Goal: Information Seeking & Learning: Learn about a topic

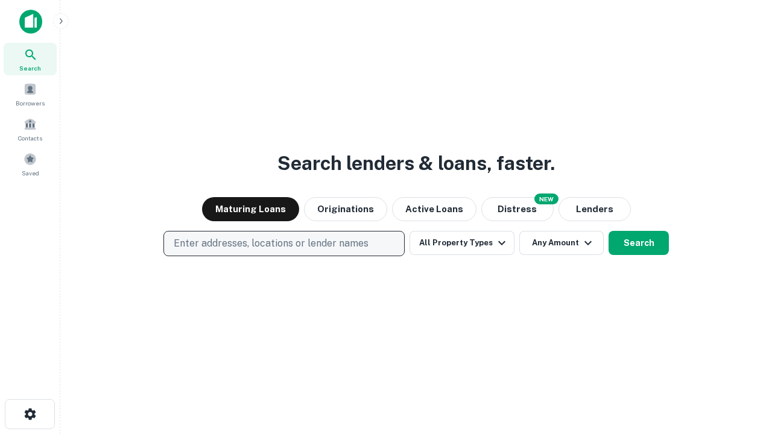
click at [283, 244] on p "Enter addresses, locations or lender names" at bounding box center [271, 243] width 195 height 14
type input "**********"
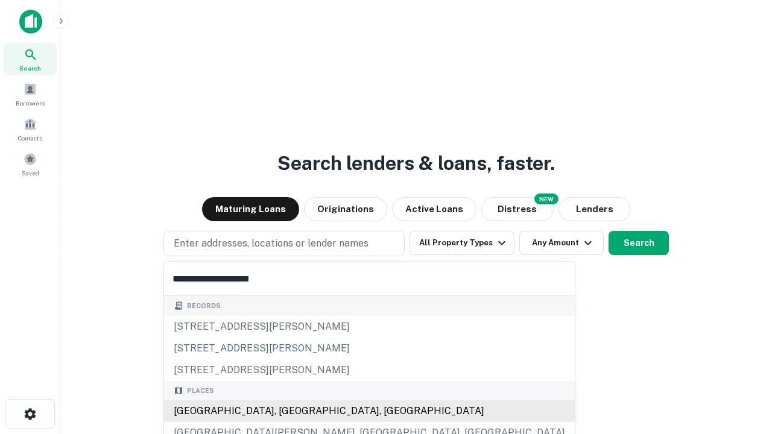
click at [288, 411] on div "[GEOGRAPHIC_DATA], [GEOGRAPHIC_DATA], [GEOGRAPHIC_DATA]" at bounding box center [369, 412] width 411 height 22
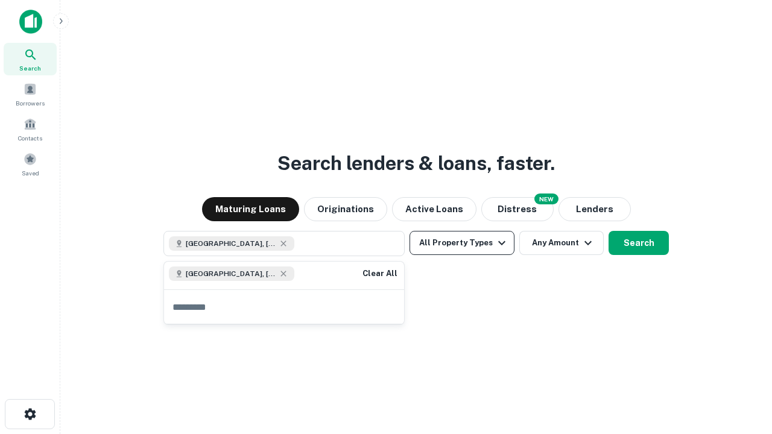
click at [462, 243] on button "All Property Types" at bounding box center [462, 243] width 105 height 24
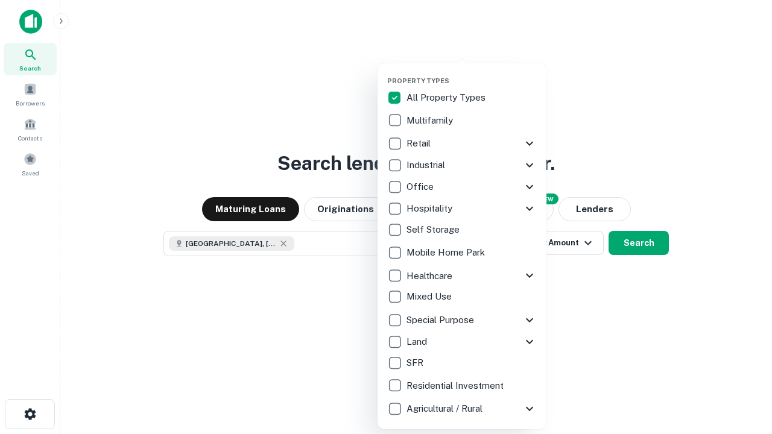
click at [472, 73] on button "button" at bounding box center [471, 73] width 169 height 1
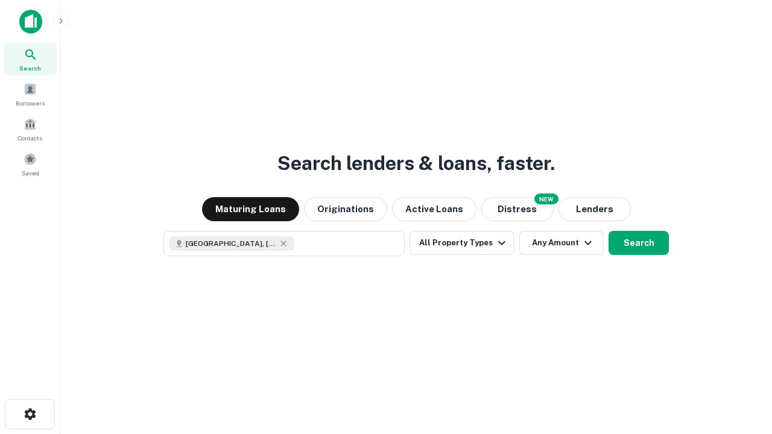
scroll to position [19, 0]
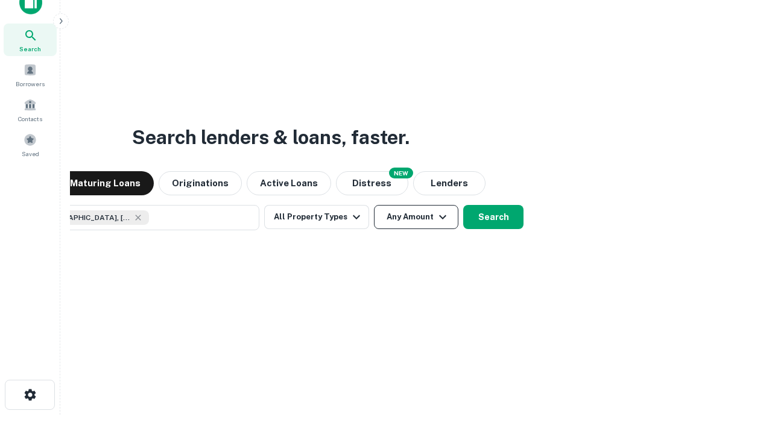
click at [374, 205] on button "Any Amount" at bounding box center [416, 217] width 84 height 24
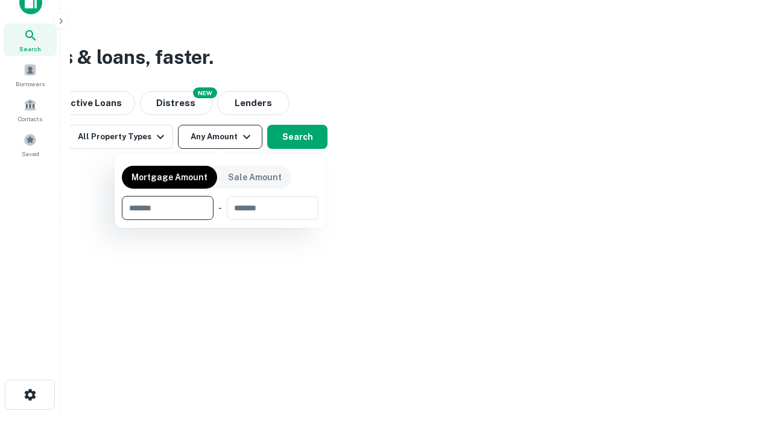
type input "*******"
click at [220, 220] on button "button" at bounding box center [220, 220] width 197 height 1
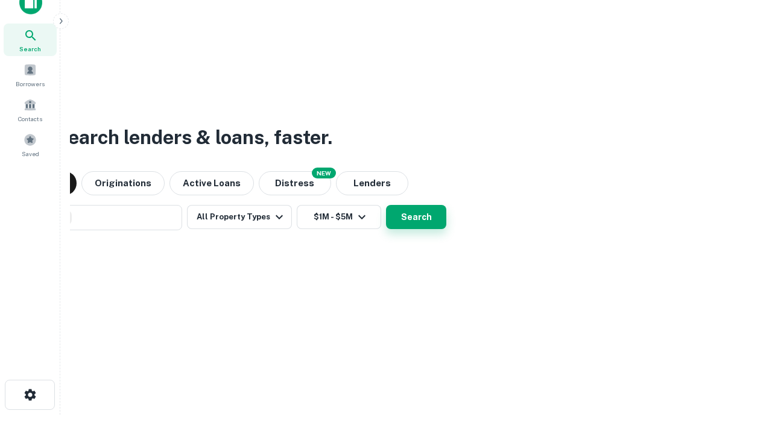
click at [386, 205] on button "Search" at bounding box center [416, 217] width 60 height 24
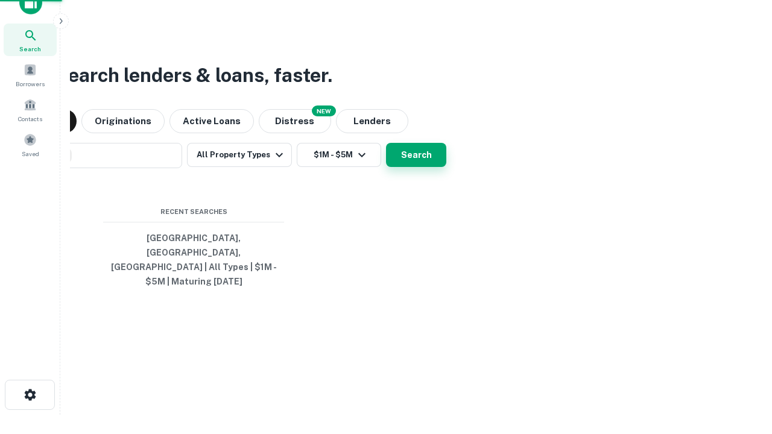
scroll to position [39, 341]
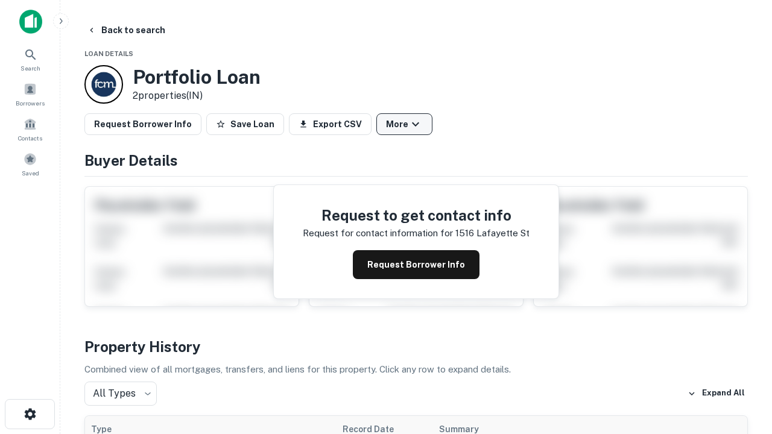
click at [404, 124] on button "More" at bounding box center [404, 124] width 56 height 22
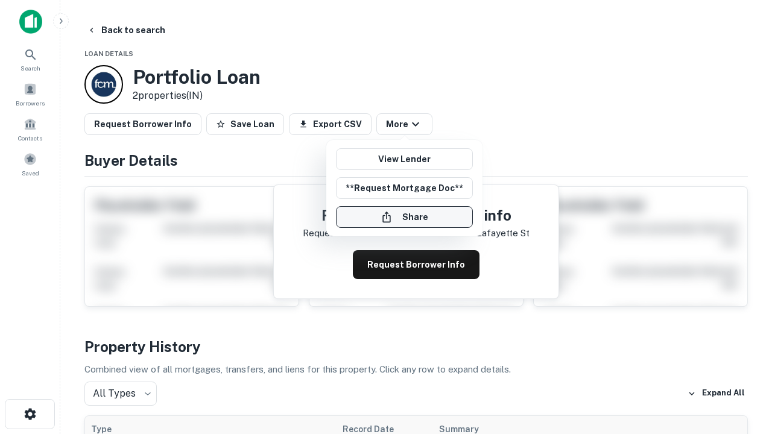
click at [404, 217] on button "Share" at bounding box center [404, 217] width 137 height 22
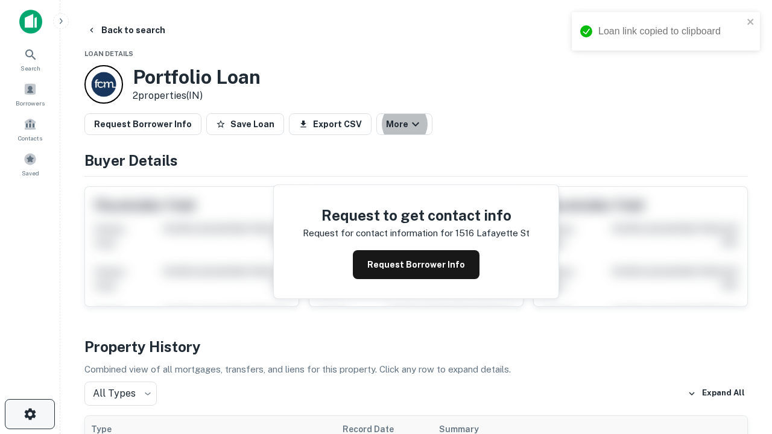
click at [30, 414] on icon "button" at bounding box center [30, 414] width 14 height 14
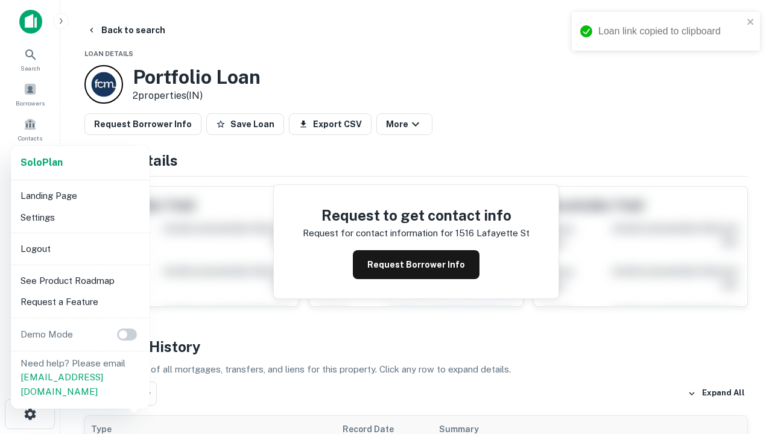
click at [80, 249] on li "Logout" at bounding box center [80, 249] width 129 height 22
